Goal: Information Seeking & Learning: Learn about a topic

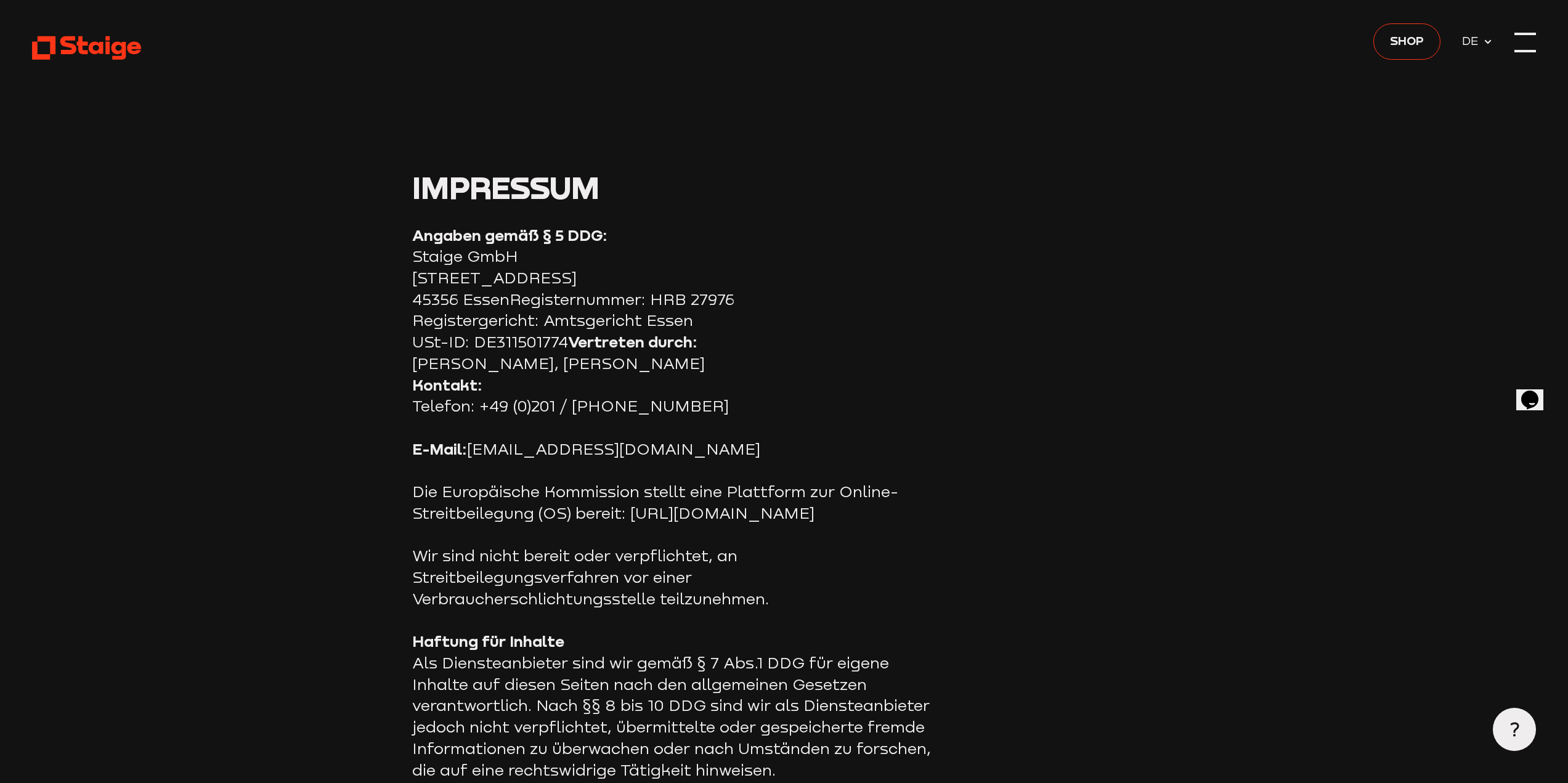
drag, startPoint x: 1542, startPoint y: 37, endPoint x: 1517, endPoint y: 40, distance: 25.2
click at [1522, 43] on div at bounding box center [1525, 43] width 22 height 22
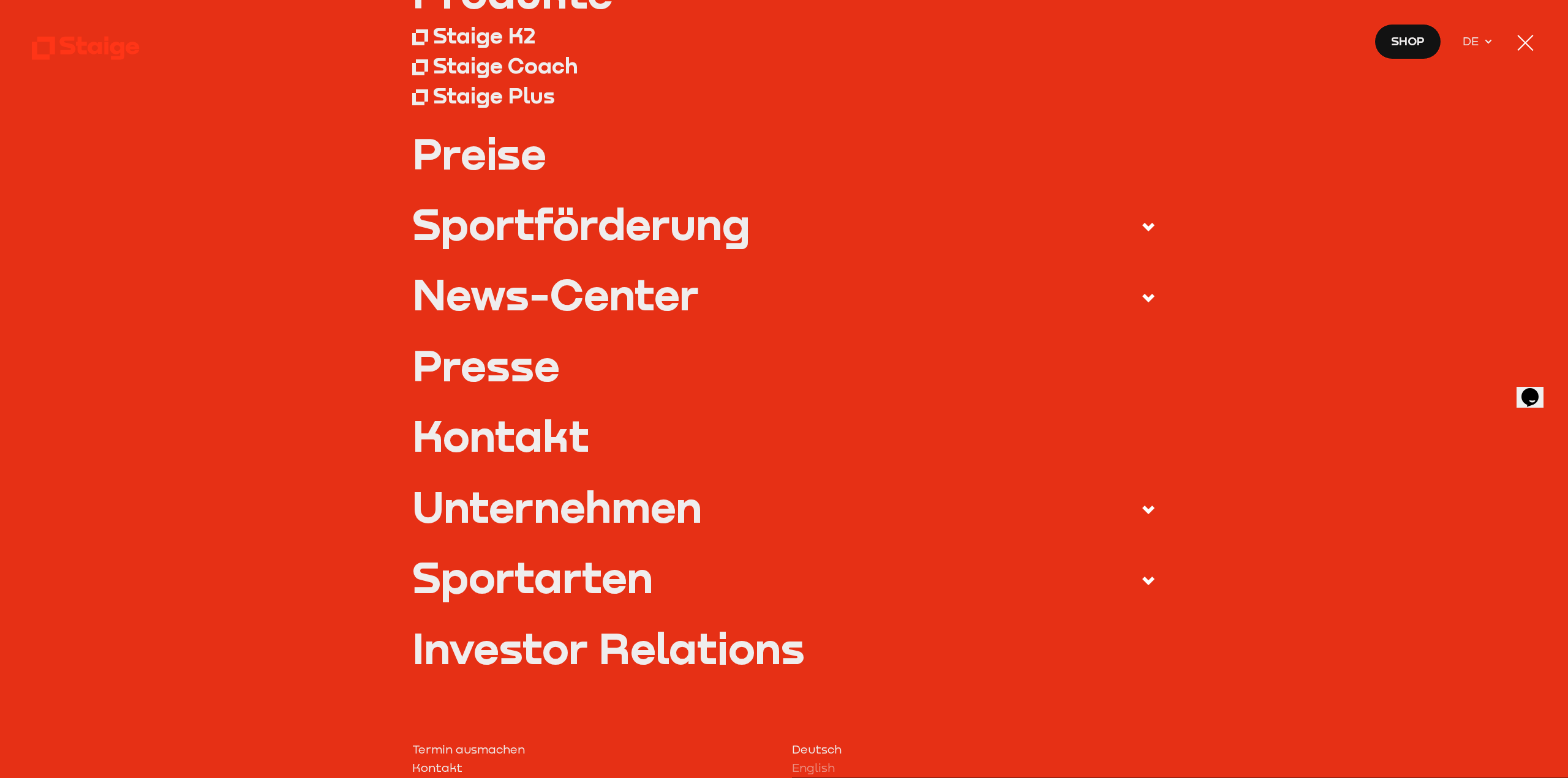
scroll to position [245, 0]
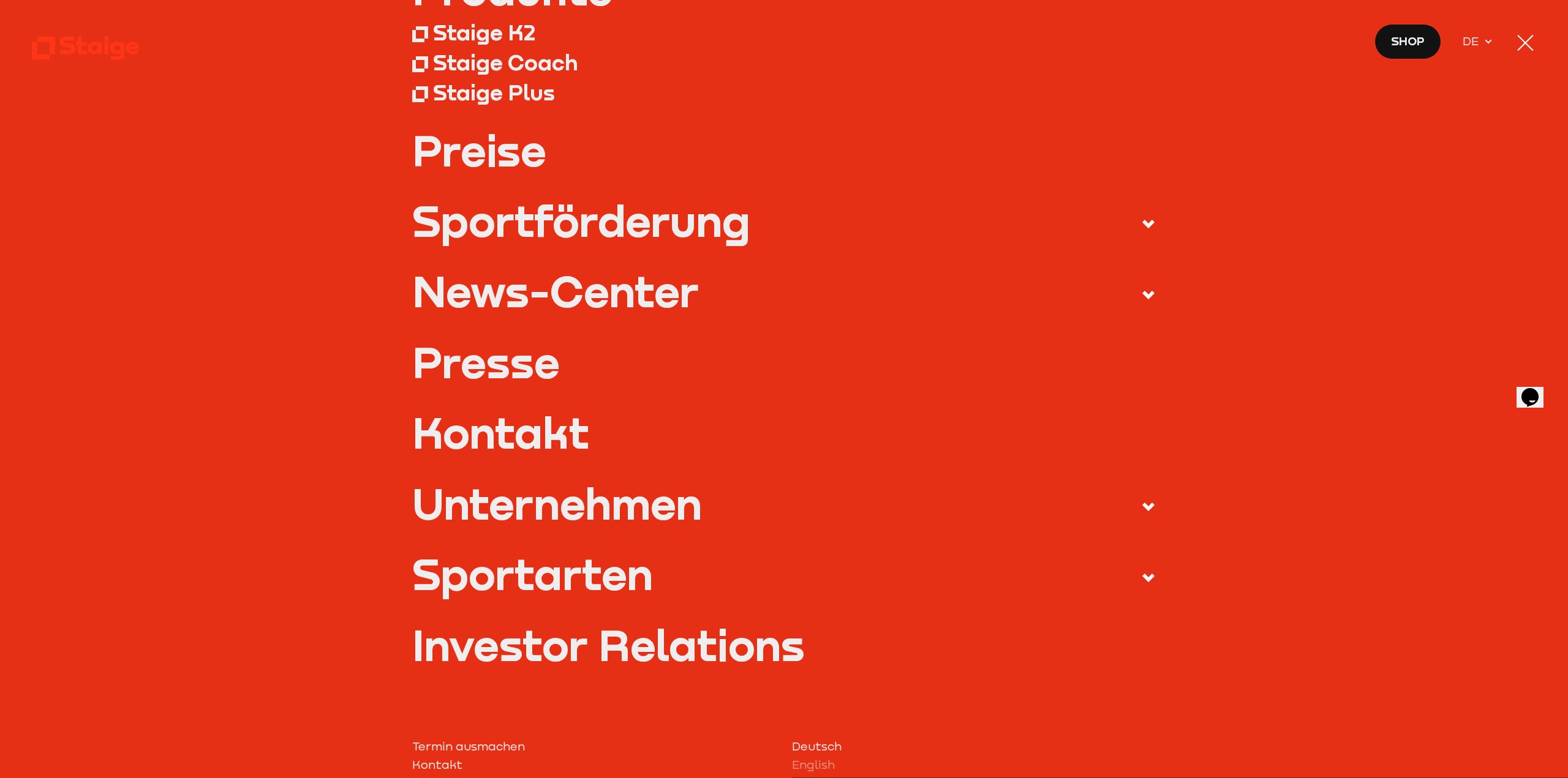
click at [598, 506] on div "Unternehmen" at bounding box center [556, 504] width 290 height 43
click at [0, 0] on input "Unternehmen" at bounding box center [0, 0] width 0 height 0
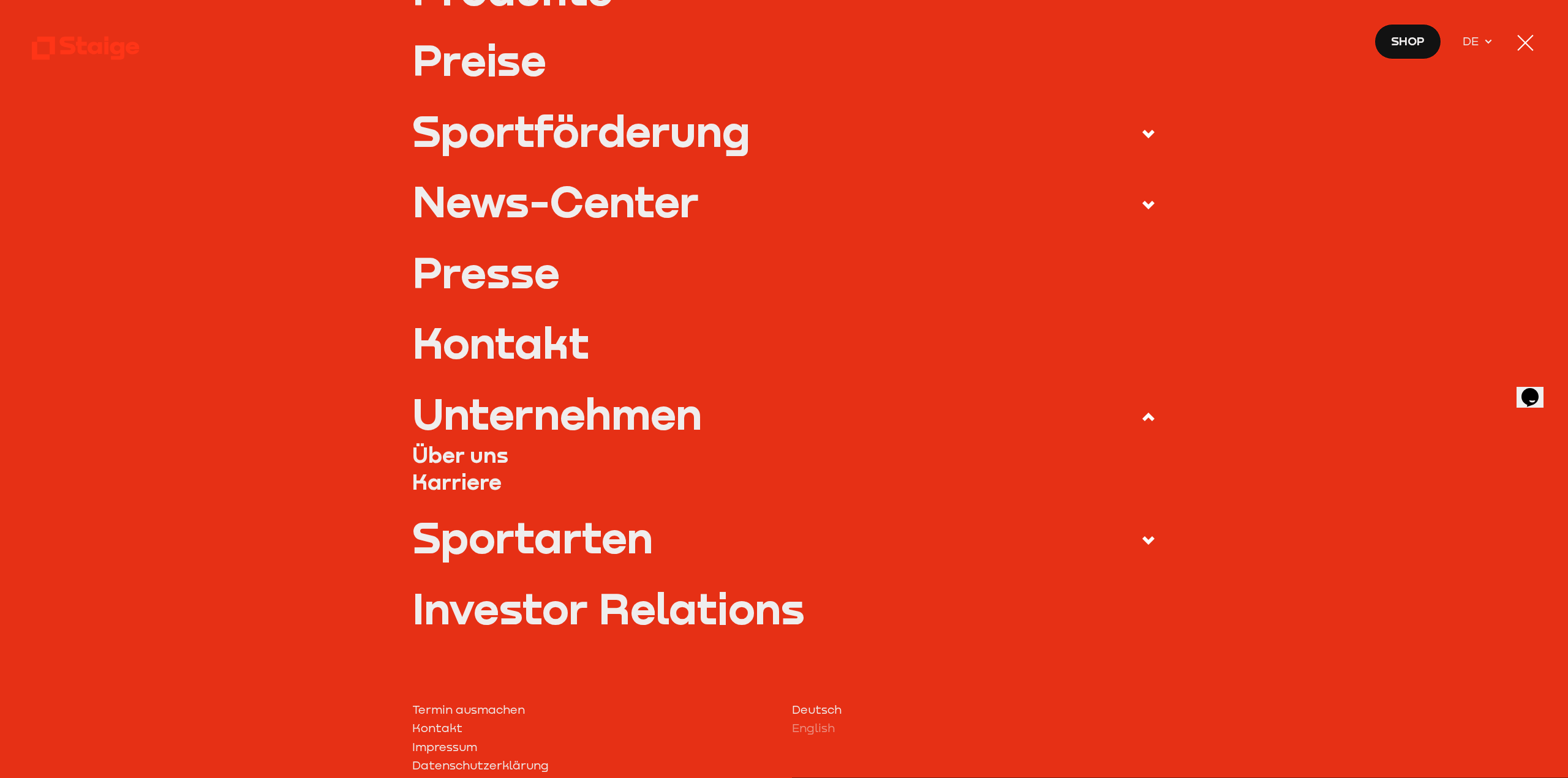
click at [451, 450] on link "Über uns" at bounding box center [784, 455] width 744 height 27
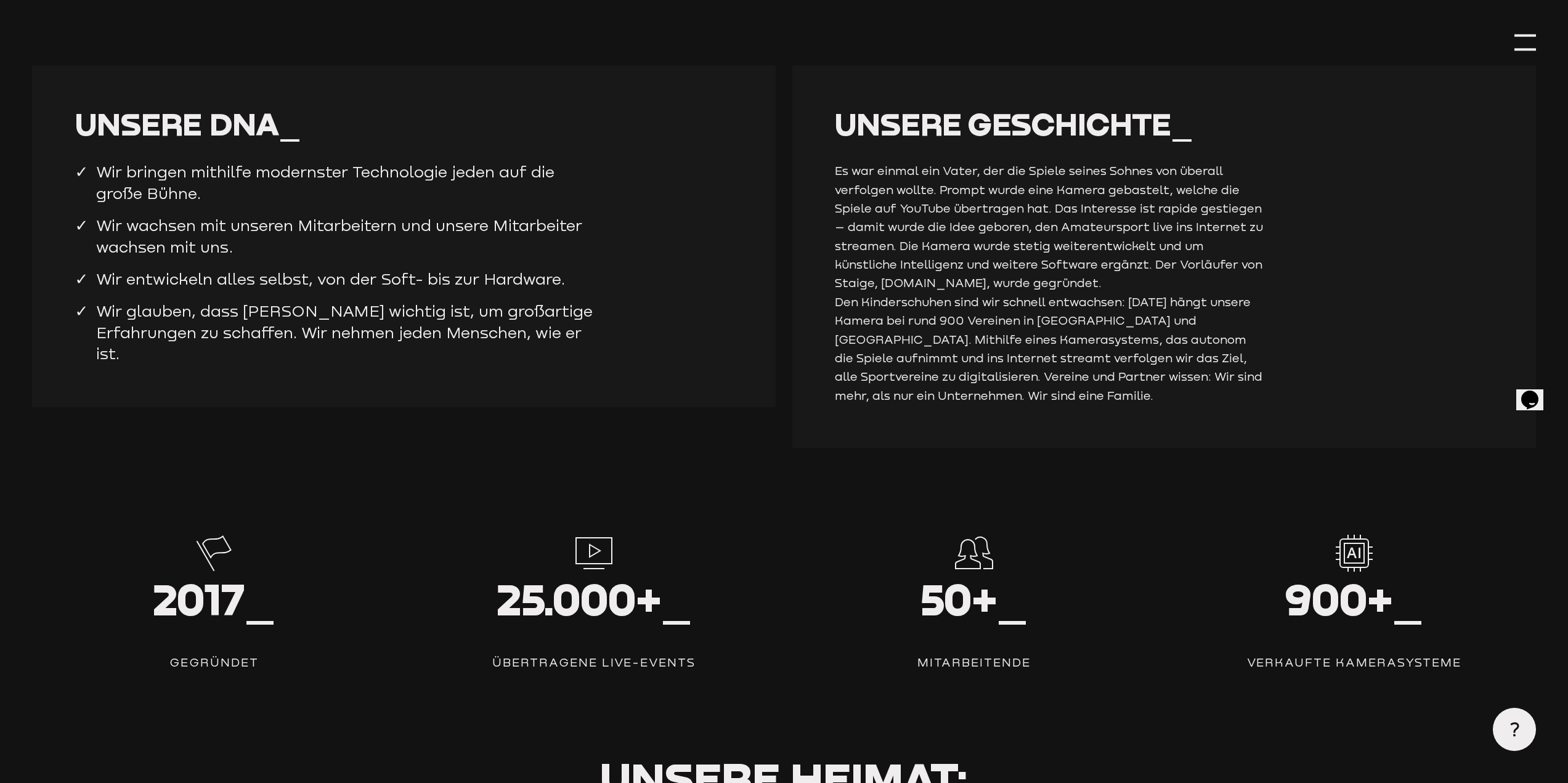
scroll to position [1848, 0]
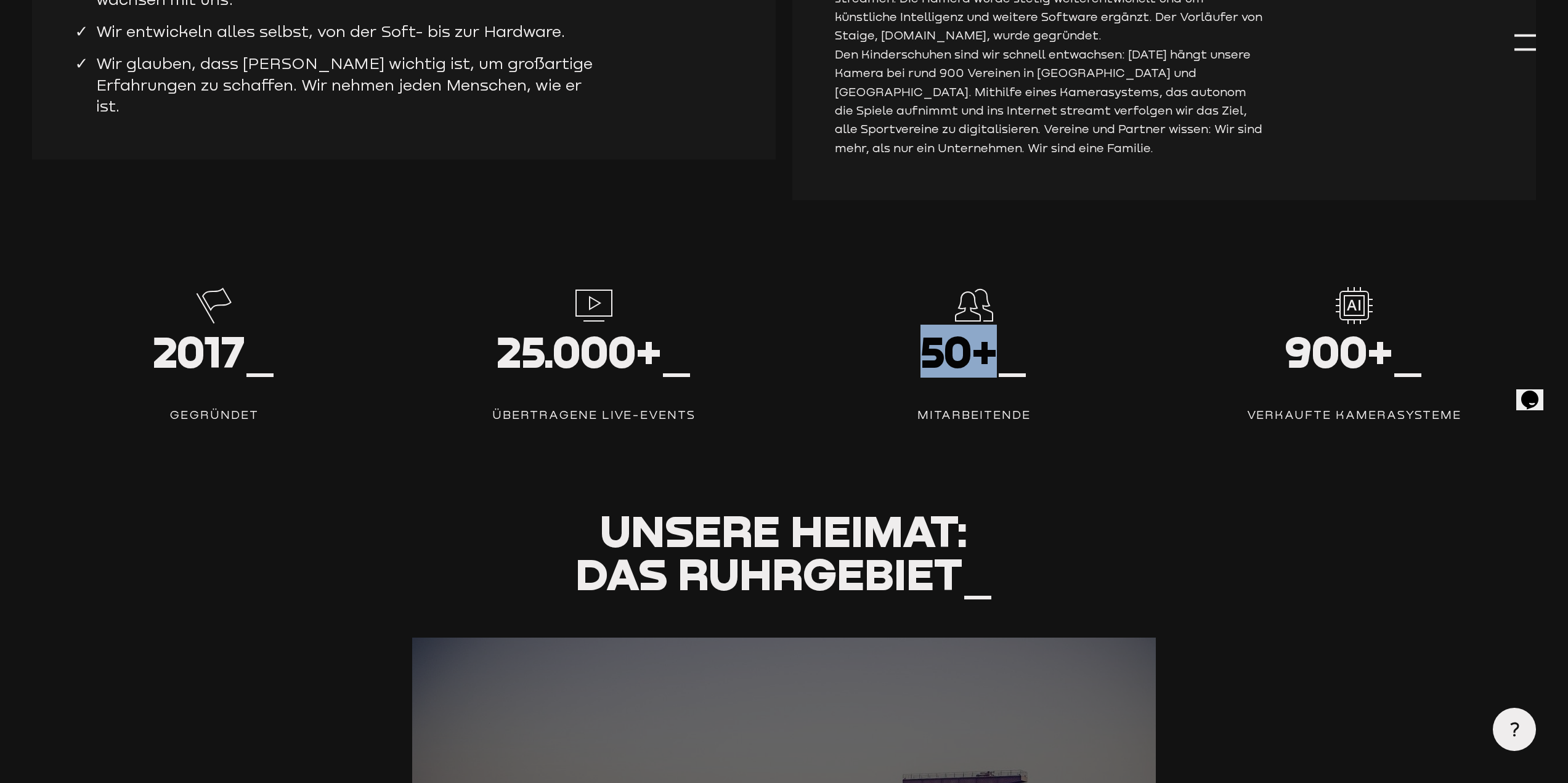
drag, startPoint x: 918, startPoint y: 375, endPoint x: 1005, endPoint y: 380, distance: 87.1
click at [1005, 373] on h2 "50+_" at bounding box center [975, 351] width 364 height 43
click at [1056, 424] on div "Mitarbeitende" at bounding box center [975, 414] width 364 height 19
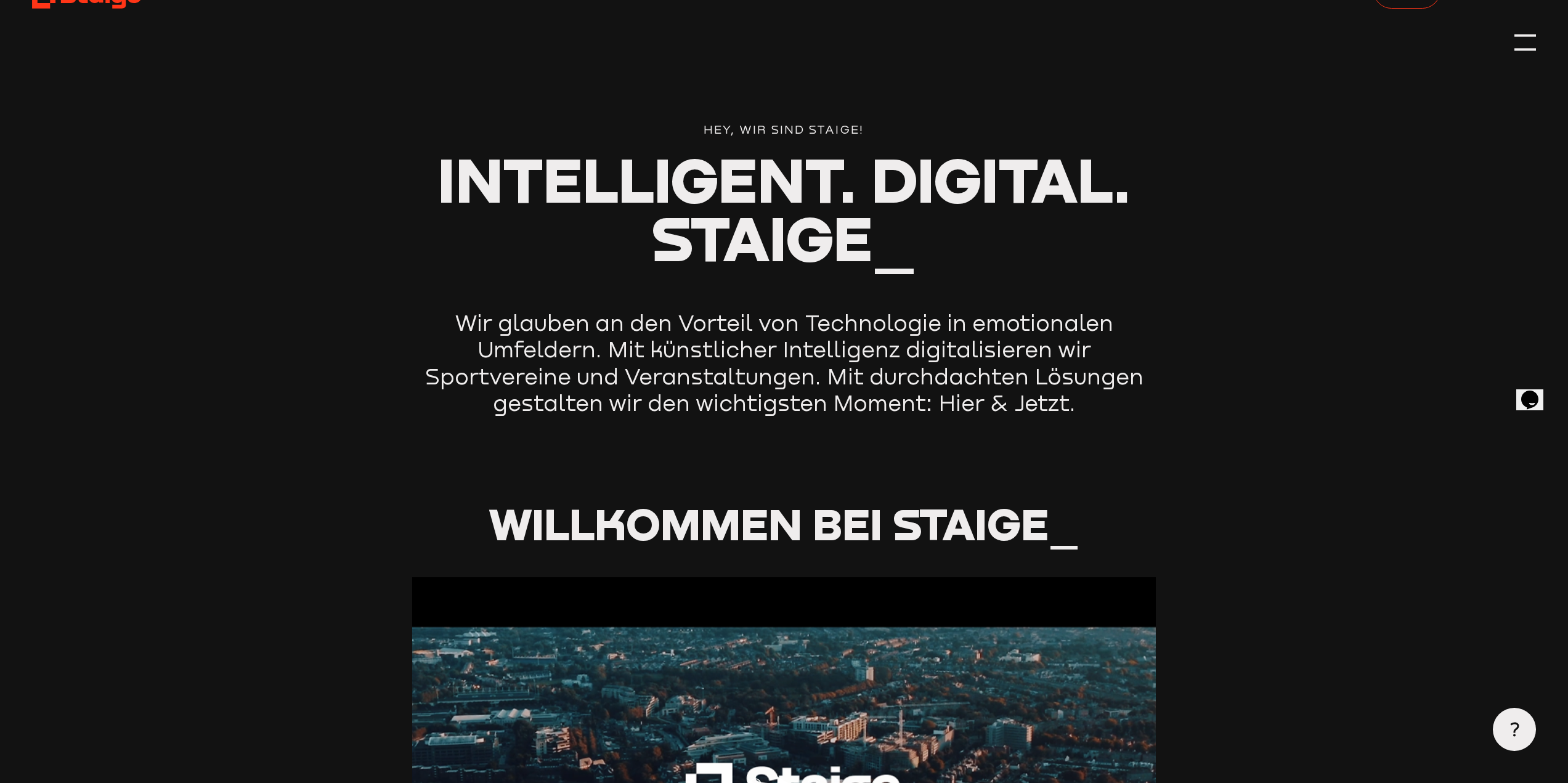
scroll to position [0, 0]
